Goal: Information Seeking & Learning: Learn about a topic

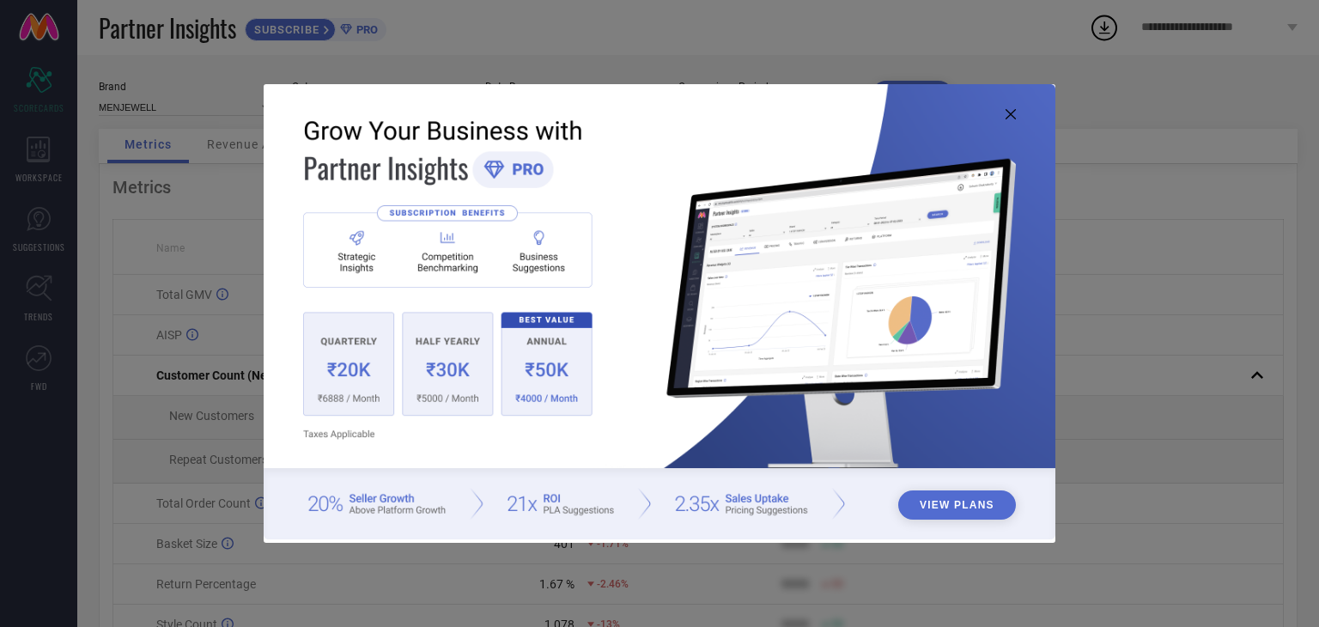
click at [1010, 118] on icon at bounding box center [1011, 114] width 10 height 10
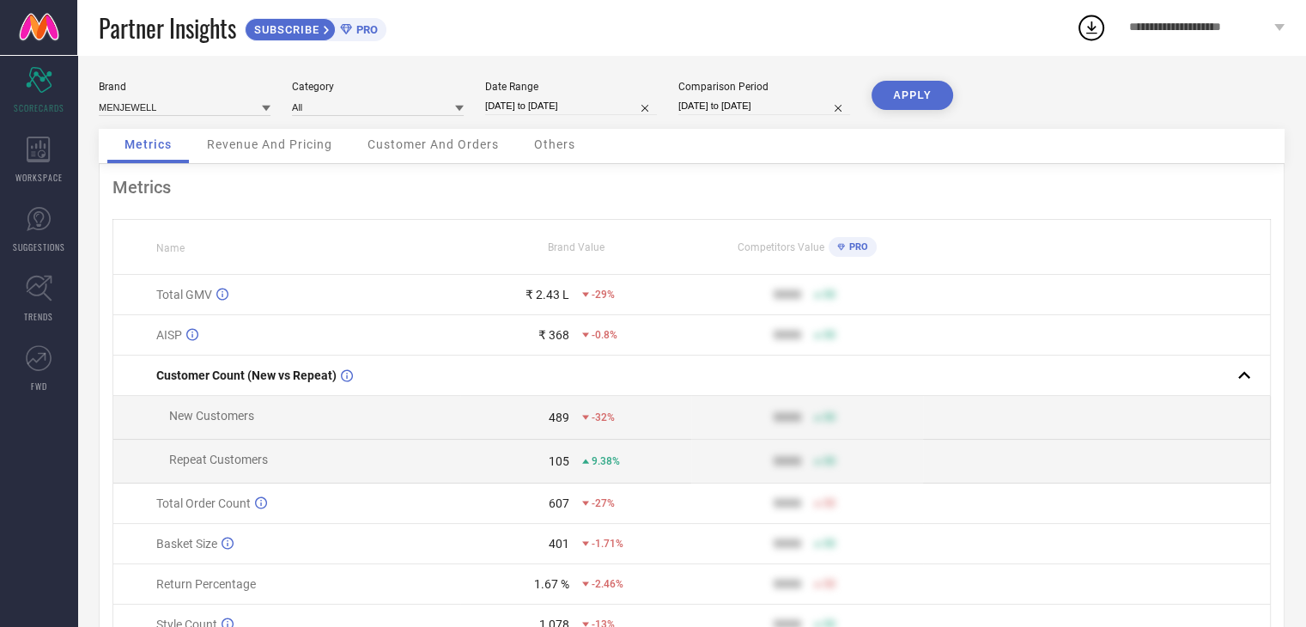
scroll to position [86, 0]
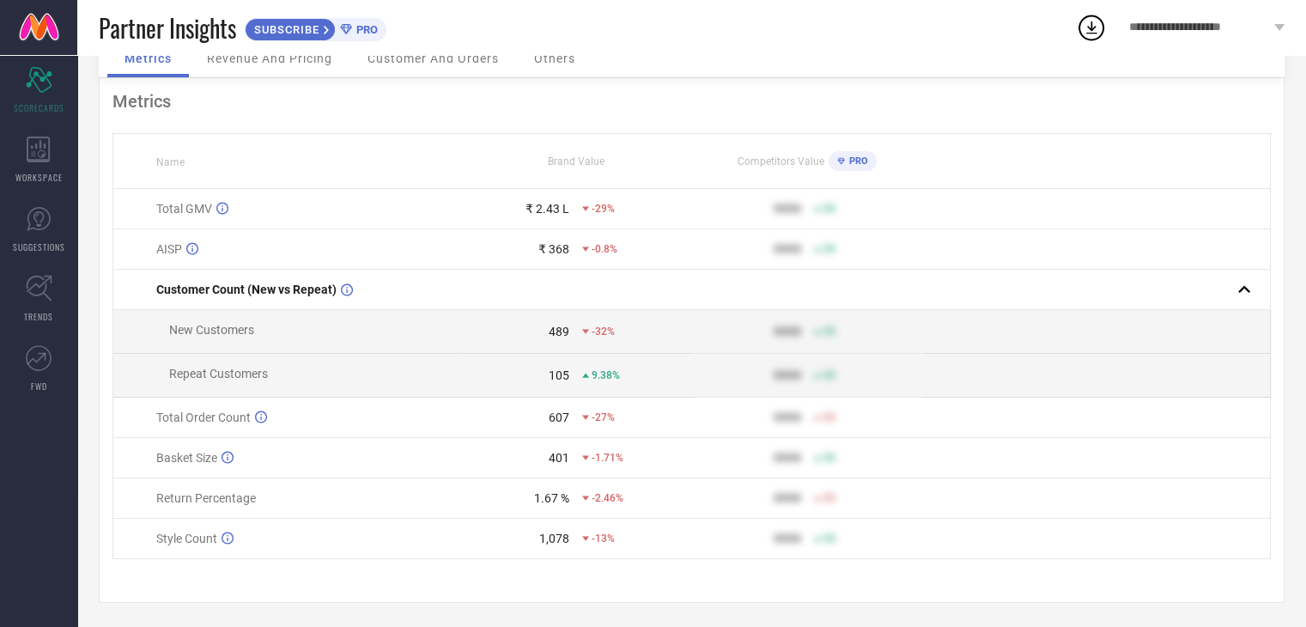
click at [832, 212] on span "50" at bounding box center [830, 209] width 12 height 12
click at [856, 155] on div "PRO" at bounding box center [849, 161] width 40 height 20
click at [842, 157] on icon at bounding box center [841, 161] width 8 height 9
click at [320, 64] on span "Revenue And Pricing" at bounding box center [269, 59] width 125 height 14
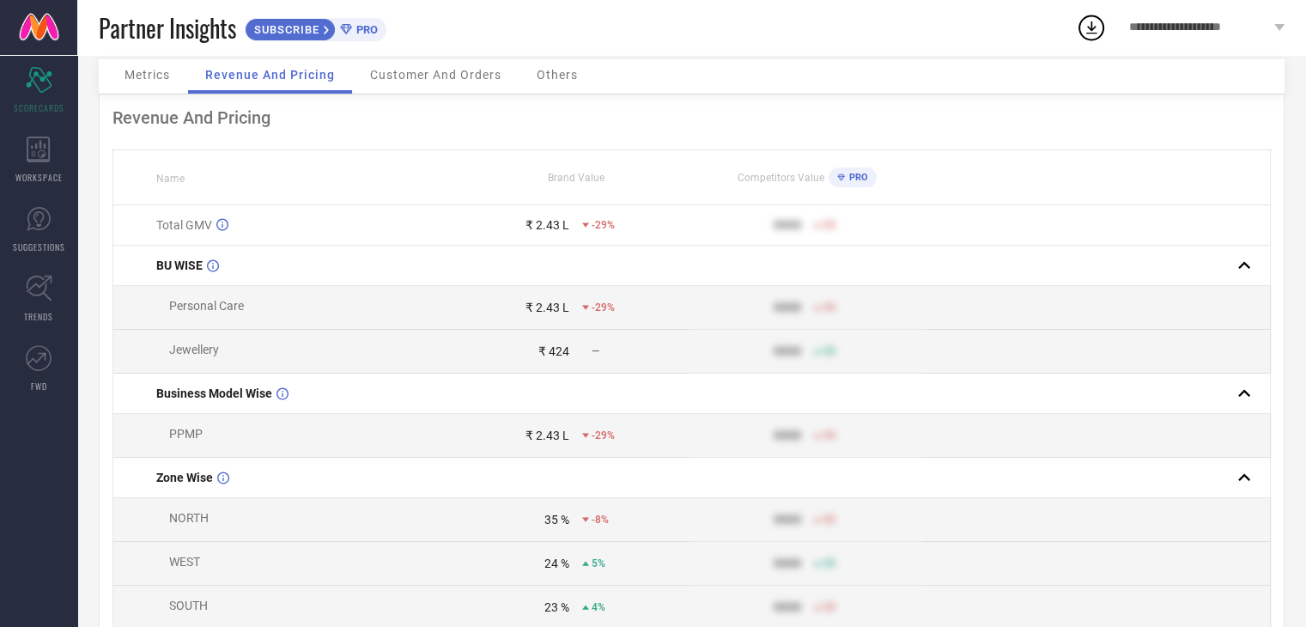
scroll to position [0, 0]
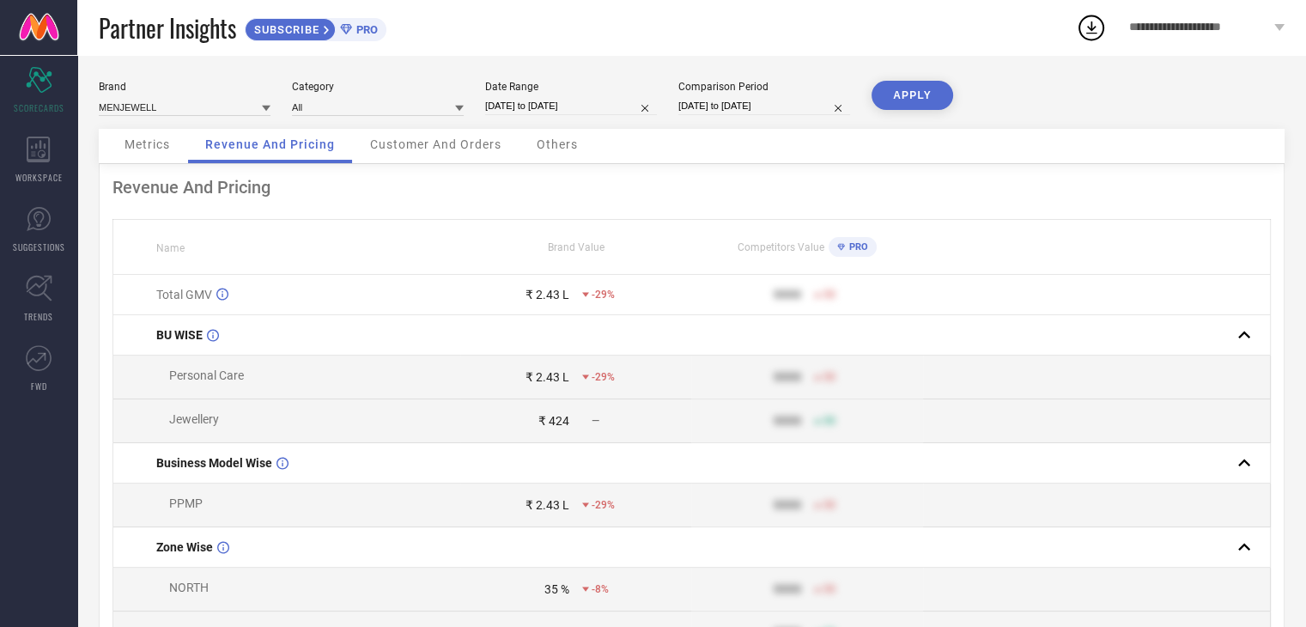
click at [461, 143] on span "Customer And Orders" at bounding box center [435, 144] width 131 height 14
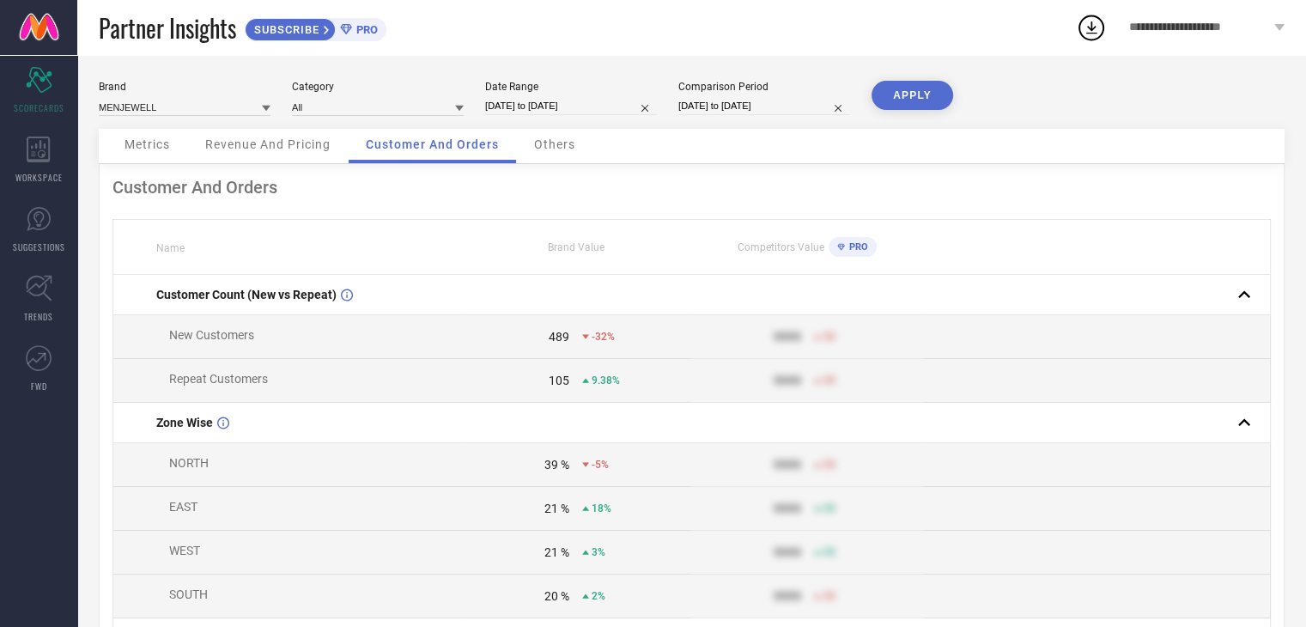
click at [571, 152] on div "Others" at bounding box center [555, 146] width 76 height 34
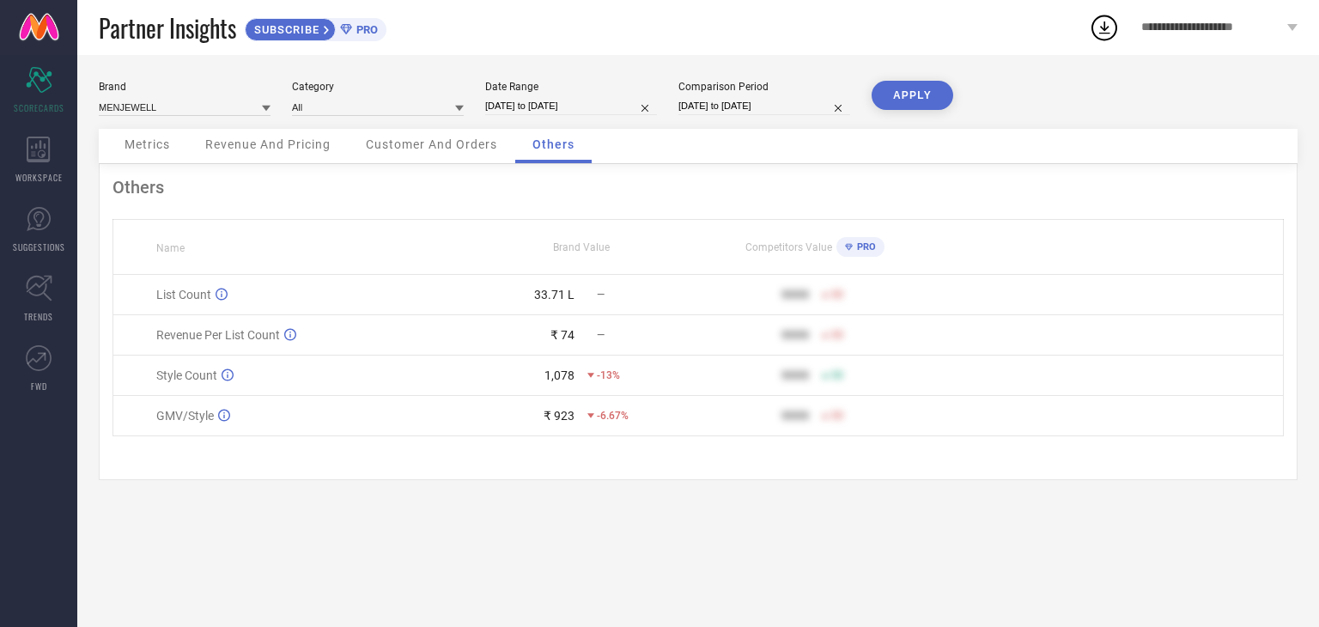
click at [330, 144] on span "Revenue And Pricing" at bounding box center [267, 144] width 125 height 14
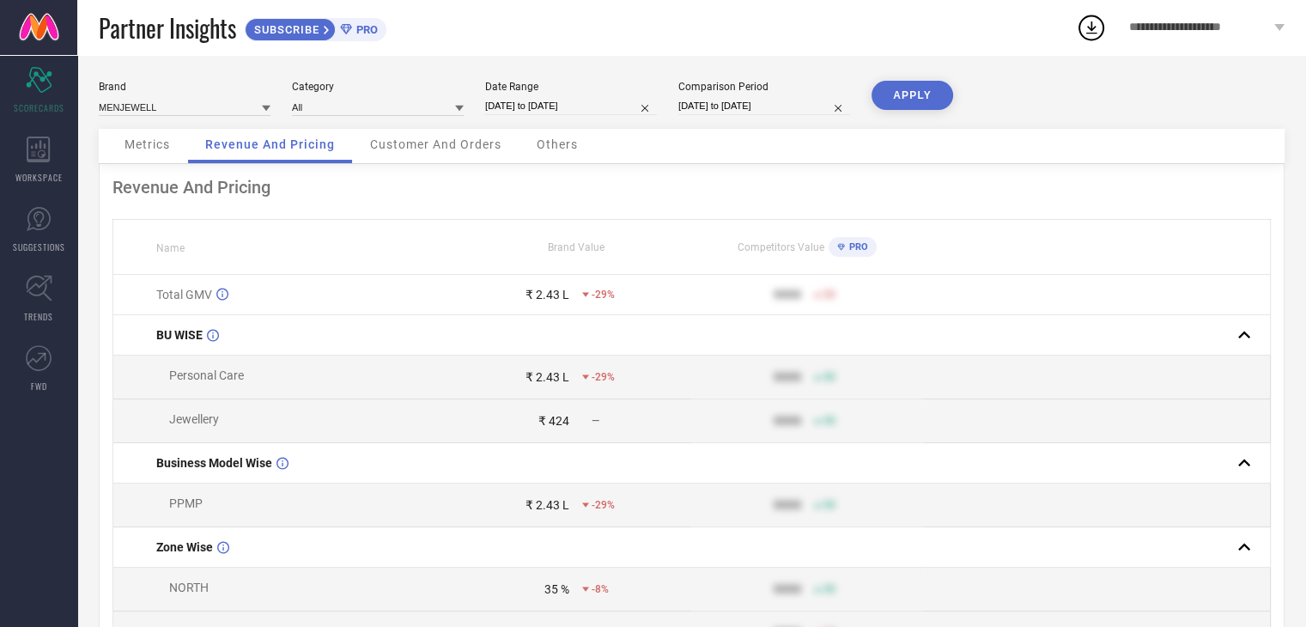
click at [160, 146] on span "Metrics" at bounding box center [148, 144] width 46 height 14
